Goal: Information Seeking & Learning: Find specific fact

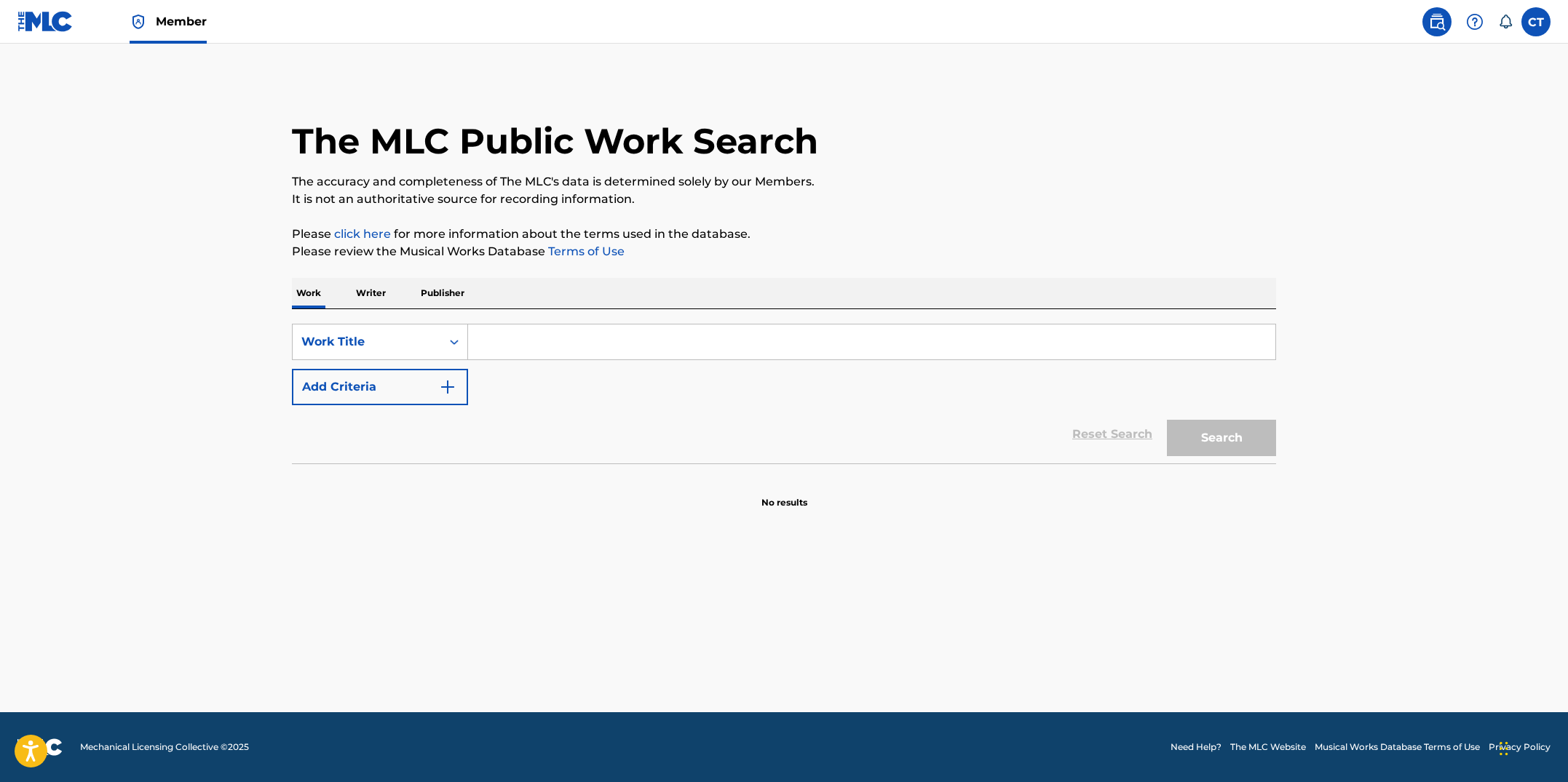
click at [502, 343] on input "Search Form" at bounding box center [871, 341] width 807 height 35
click at [448, 346] on icon "Search Form" at bounding box center [455, 342] width 15 height 15
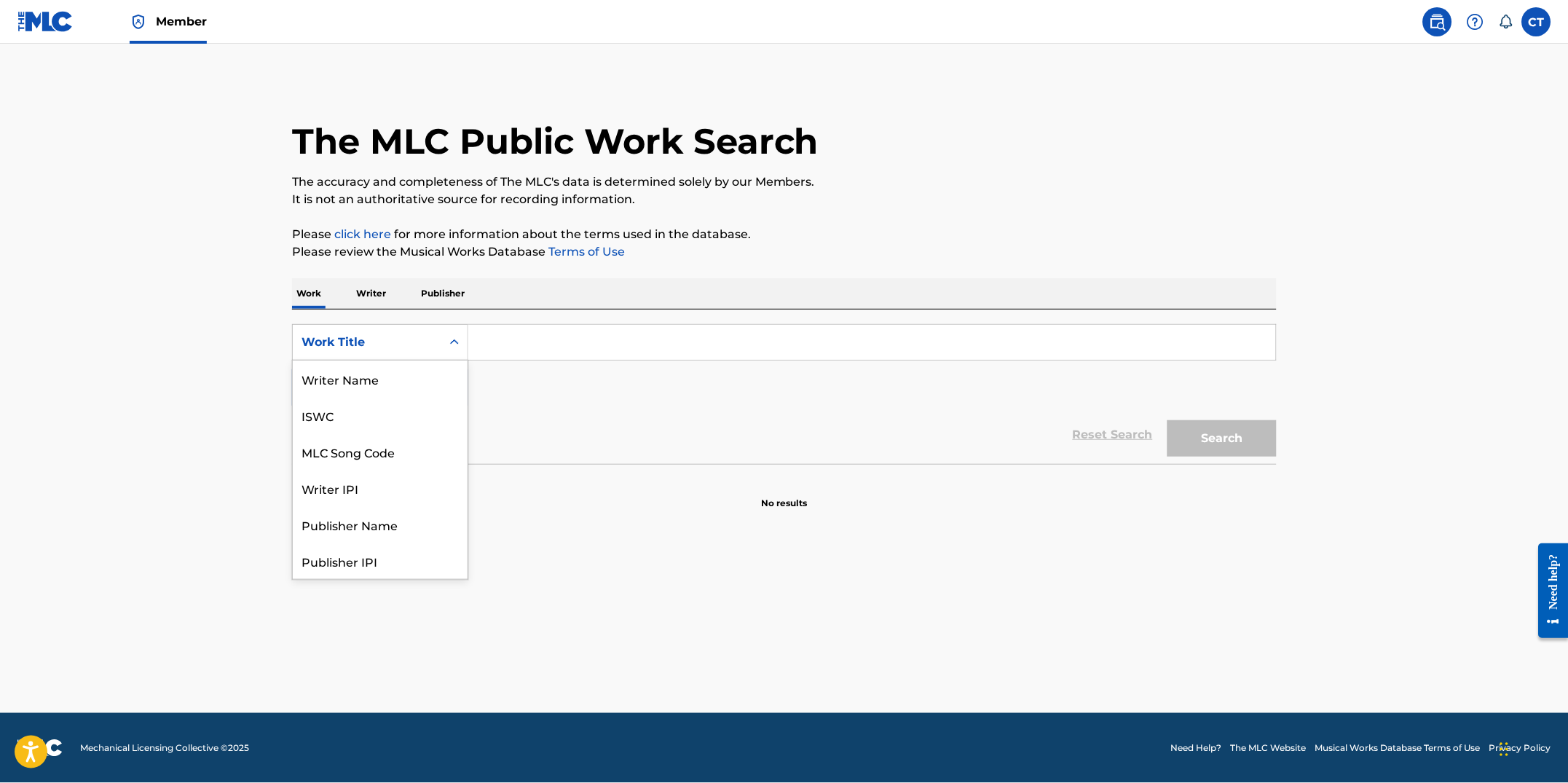
scroll to position [73, 0]
click at [505, 340] on input "Search Form" at bounding box center [872, 342] width 808 height 35
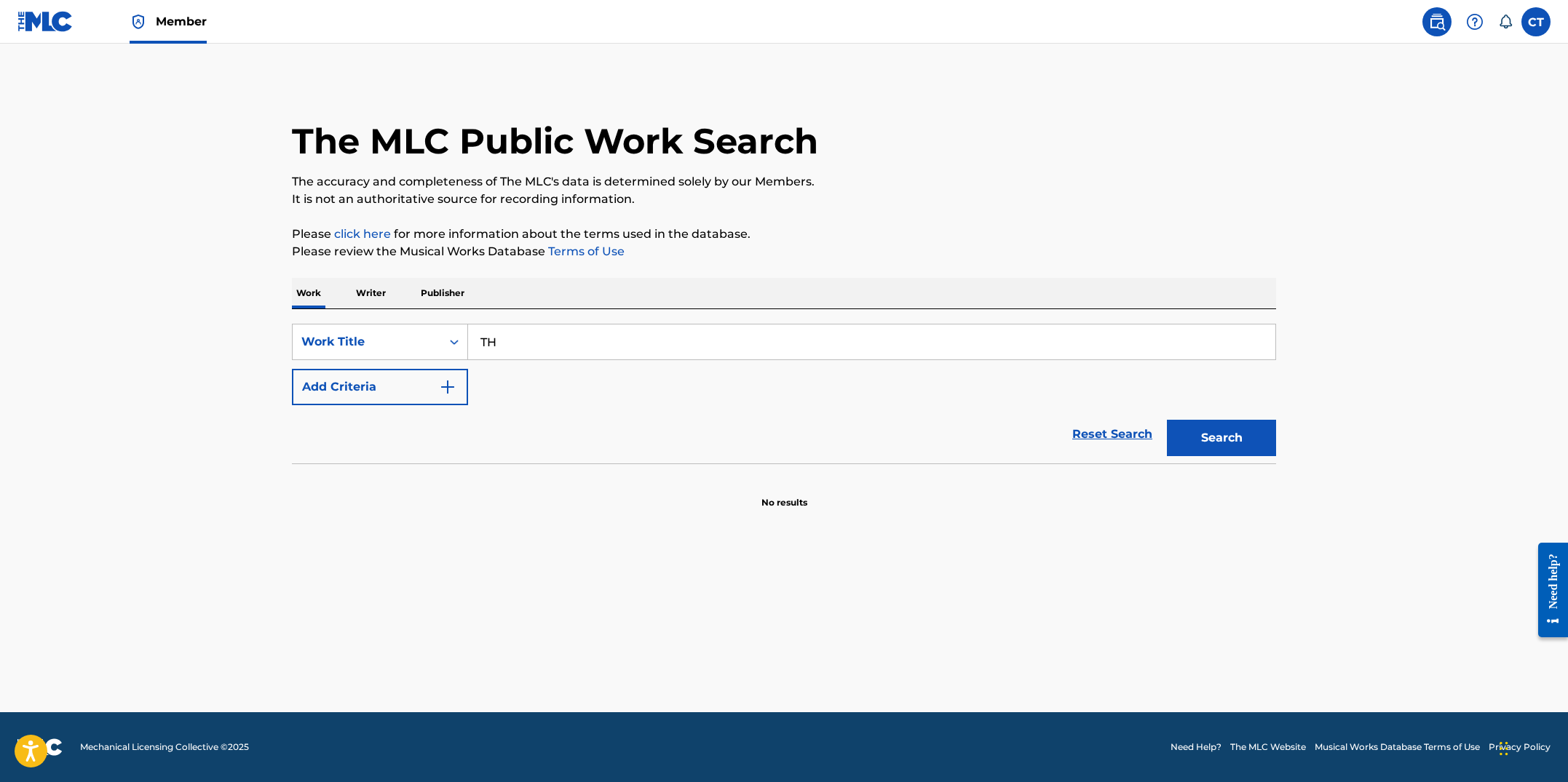
type input "T"
click at [628, 347] on input "Search Form" at bounding box center [871, 341] width 807 height 35
click at [951, 268] on div "The MLC Public Work Search The accuracy and completeness of The MLC's data is d…" at bounding box center [783, 295] width 1019 height 429
click at [447, 392] on img "Search Form" at bounding box center [447, 387] width 18 height 18
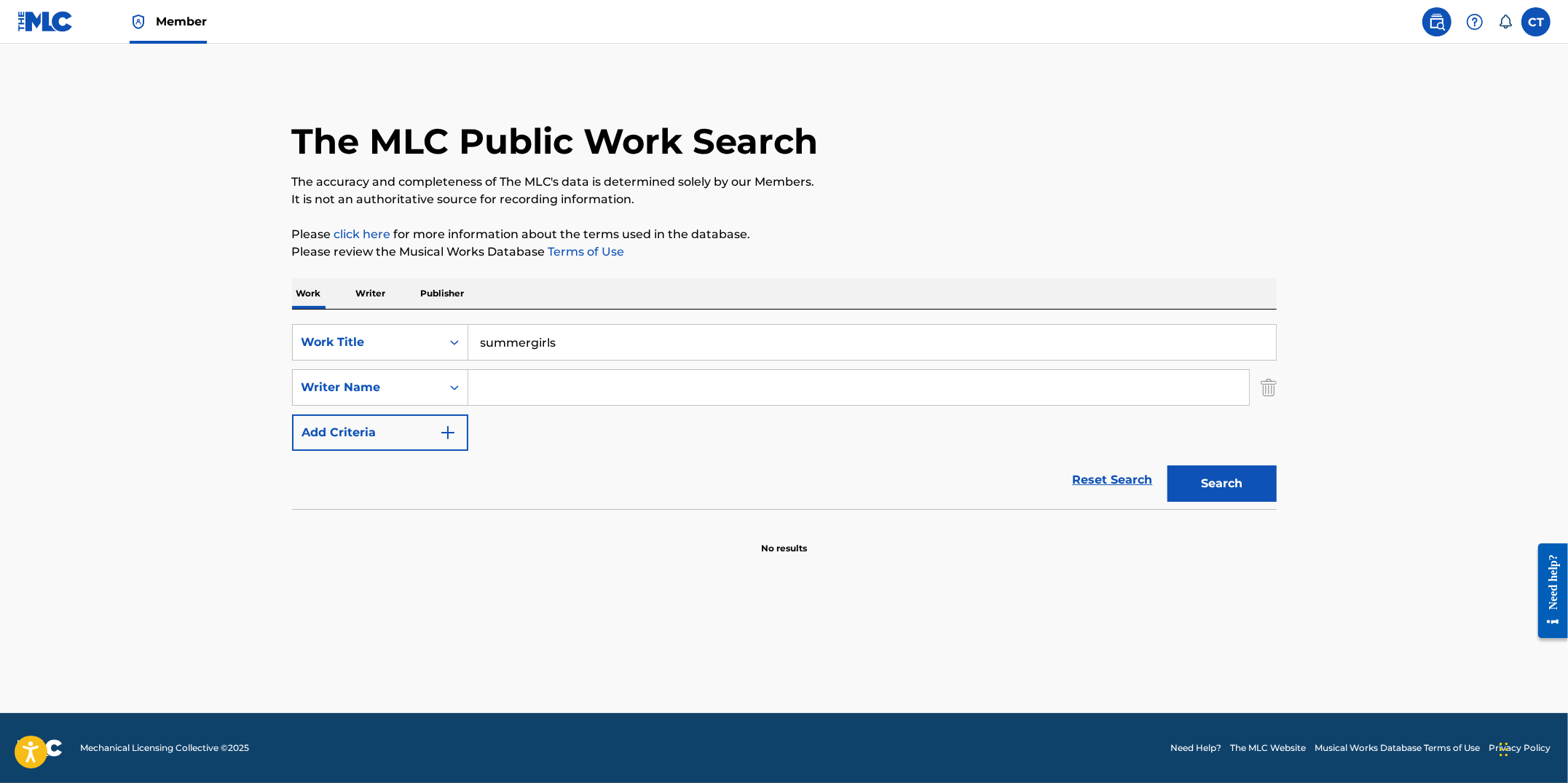
click at [497, 388] on input "Search Form" at bounding box center [858, 387] width 781 height 35
click at [694, 340] on input "summergirls" at bounding box center [872, 342] width 808 height 35
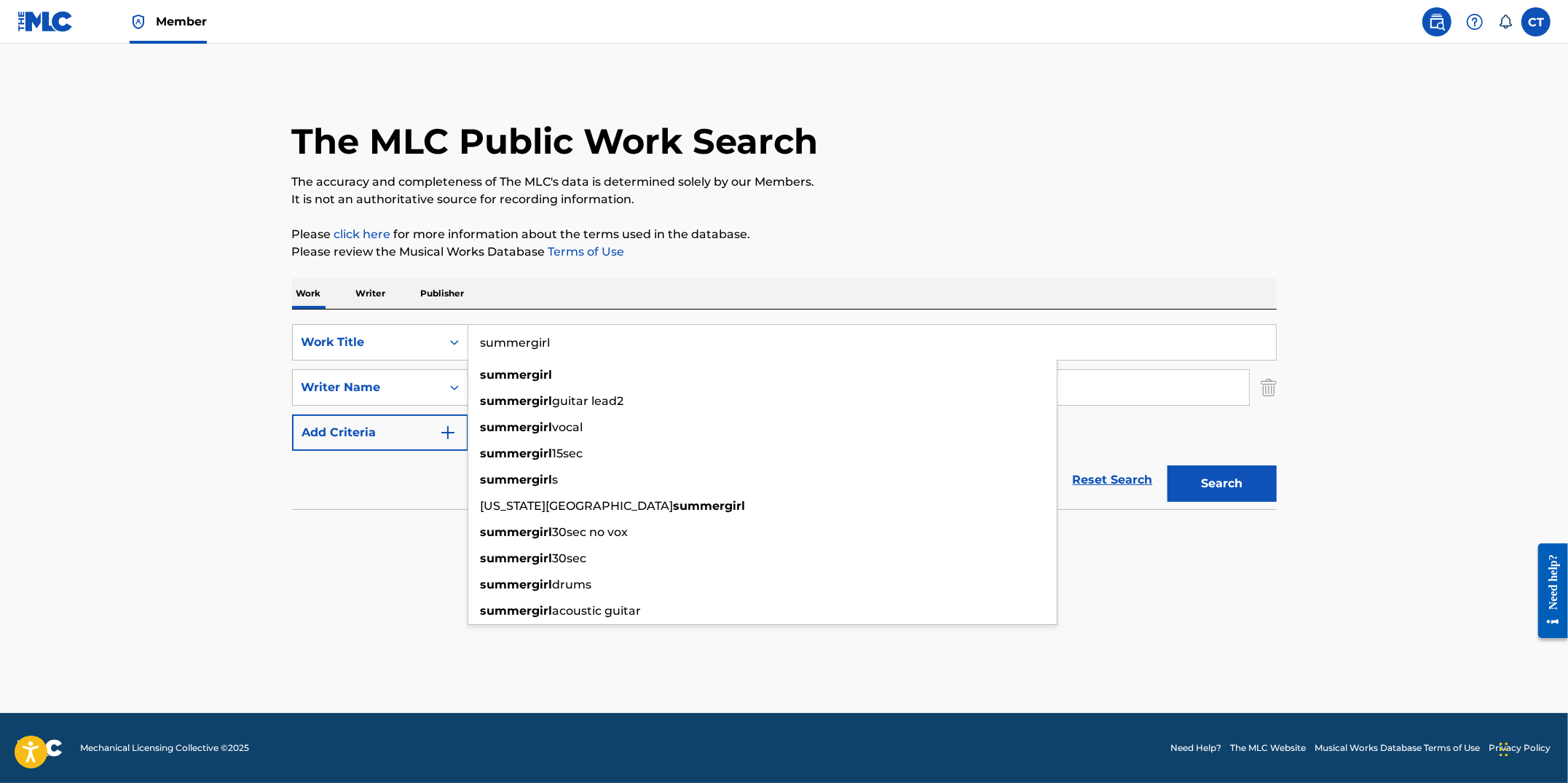
type input "summergirl"
click at [813, 223] on div "The MLC Public Work Search The accuracy and completeness of The MLC's data is d…" at bounding box center [784, 318] width 1019 height 475
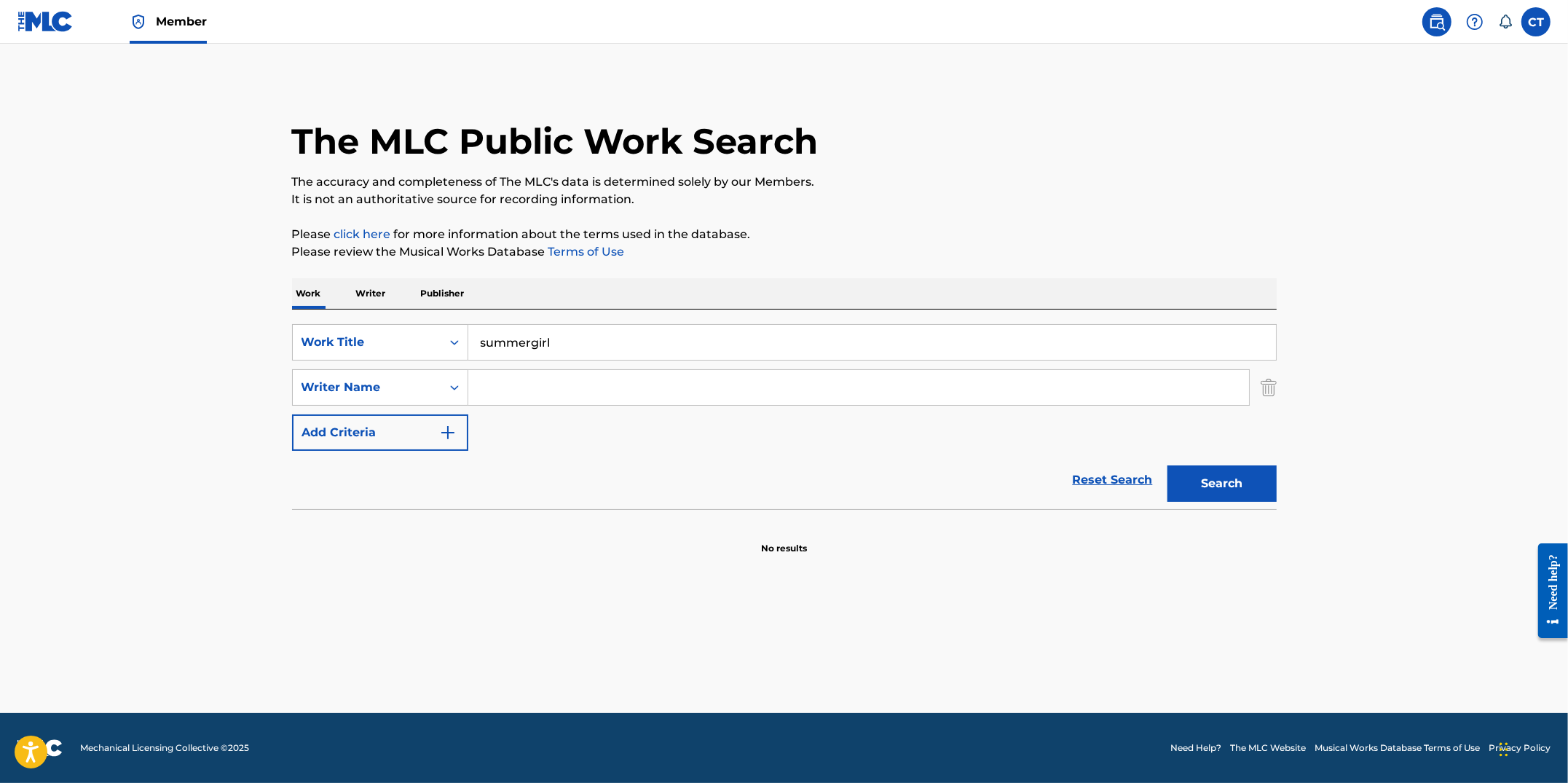
click at [589, 395] on input "Search Form" at bounding box center [858, 387] width 781 height 35
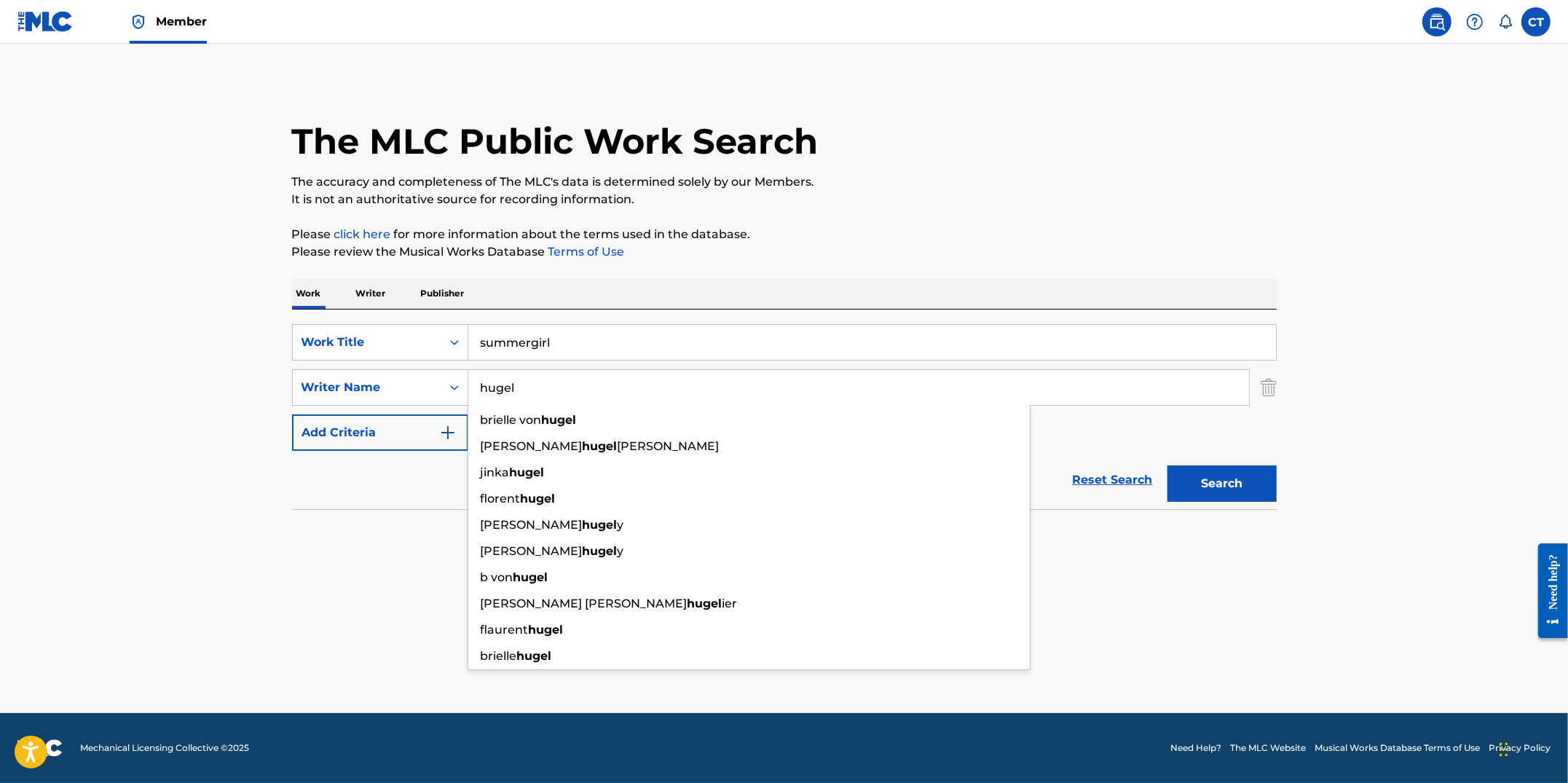
type input "hugel"
click at [1167, 465] on button "Search" at bounding box center [1222, 483] width 110 height 37
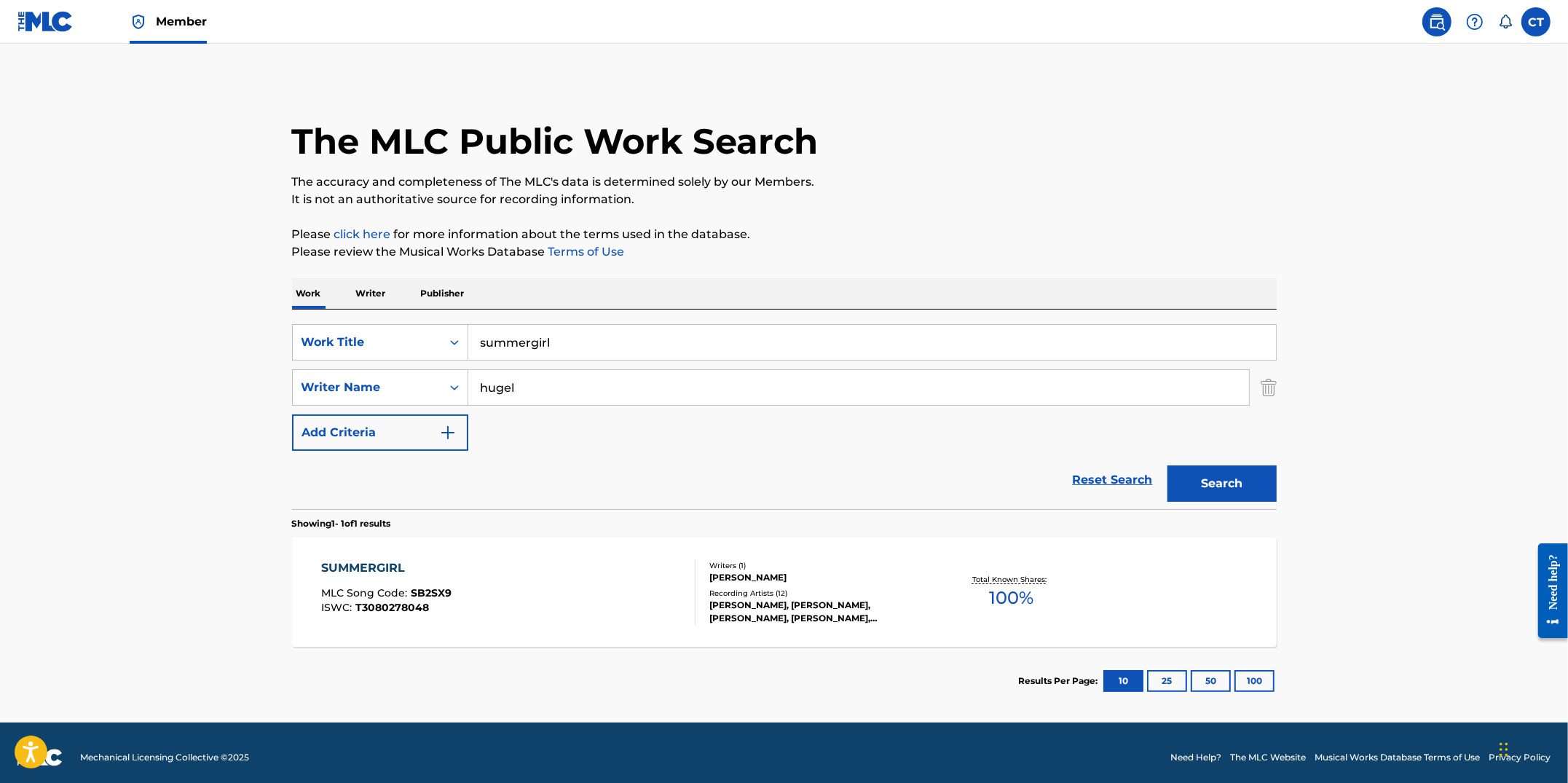
click at [610, 592] on div "SUMMERGIRL MLC Song Code : SB2SX9 ISWC : T3080278048" at bounding box center [508, 593] width 374 height 66
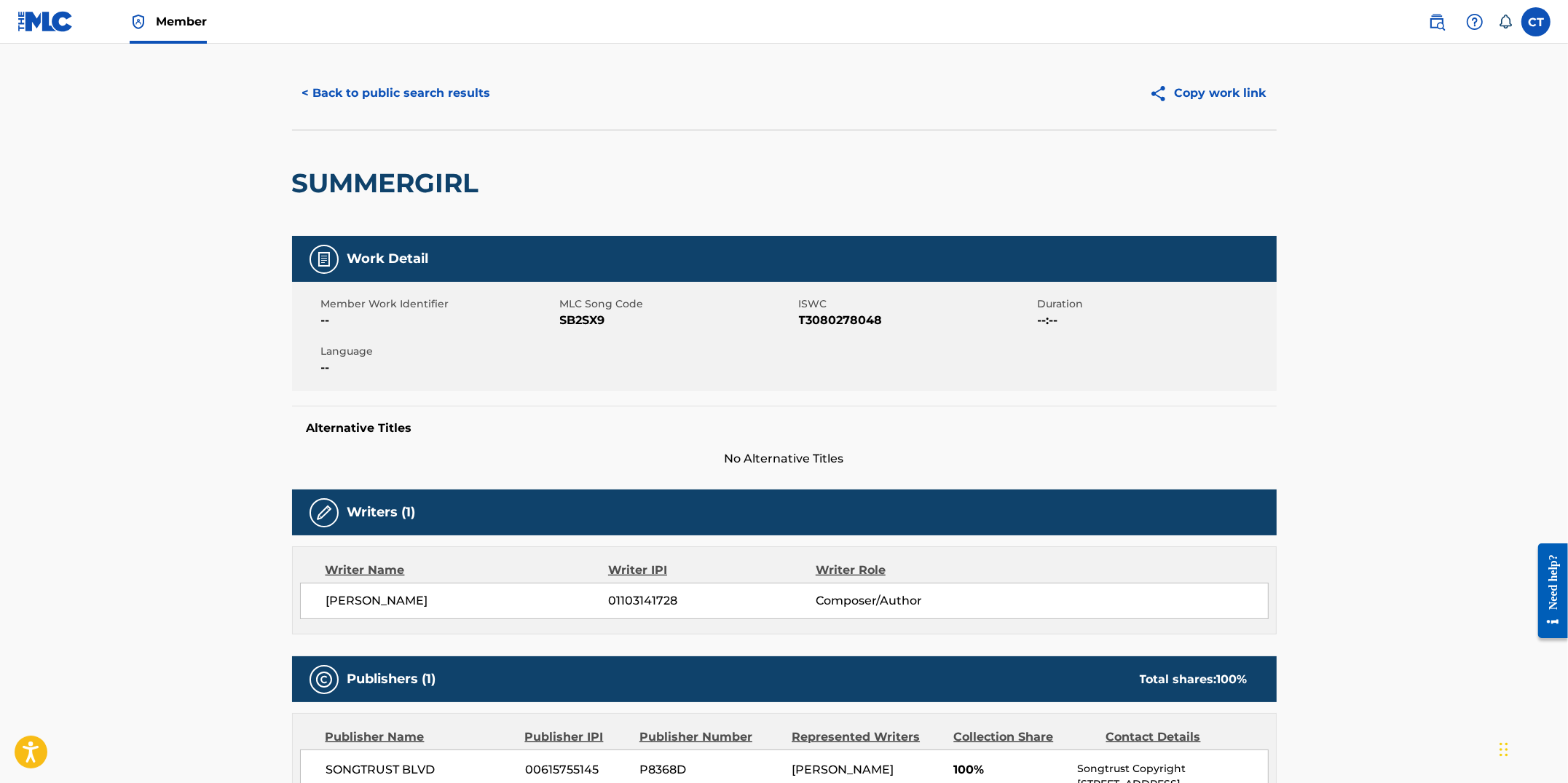
scroll to position [6, 0]
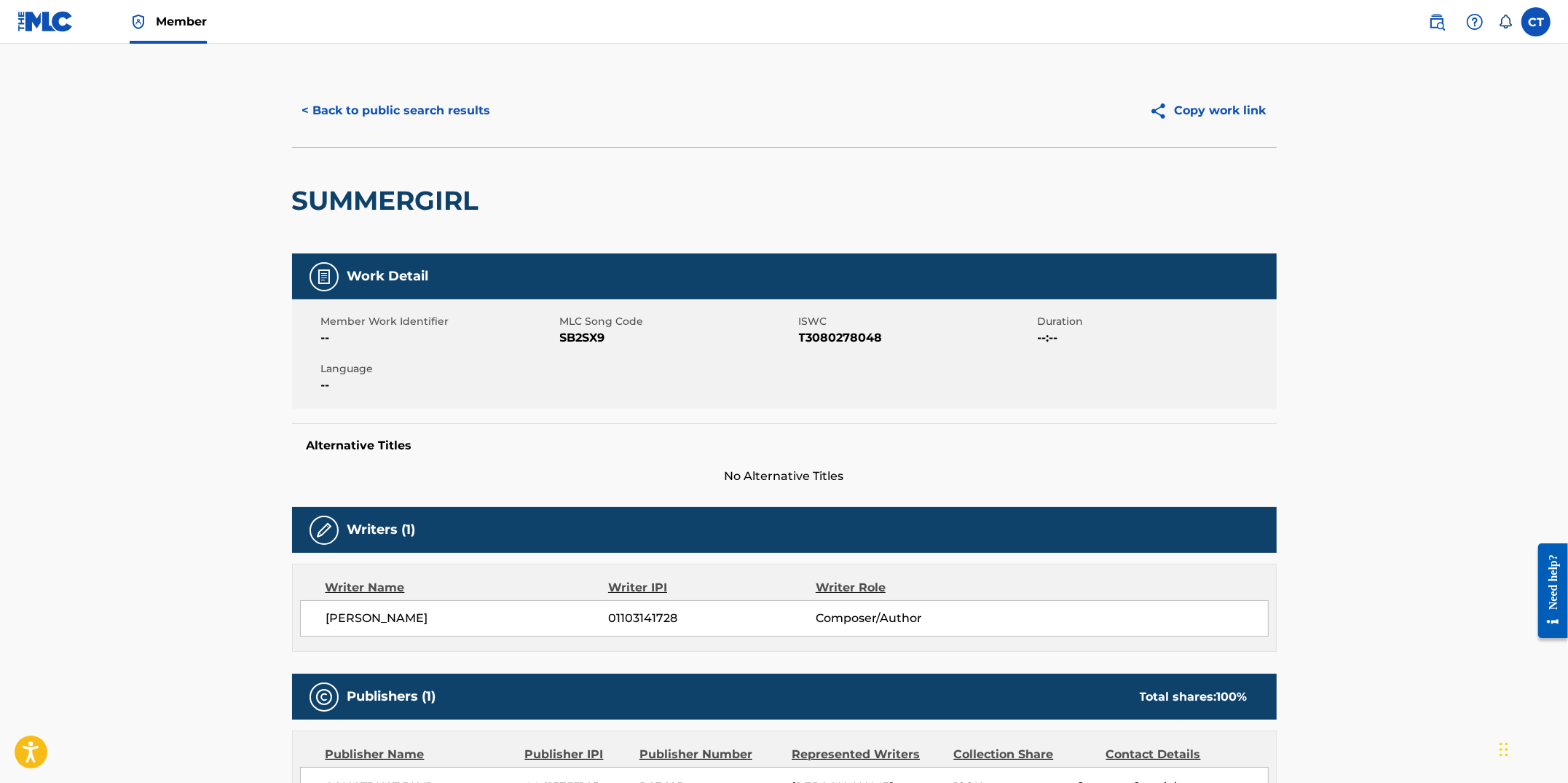
click at [441, 126] on button "< Back to public search results" at bounding box center [396, 111] width 209 height 37
